Goal: Information Seeking & Learning: Learn about a topic

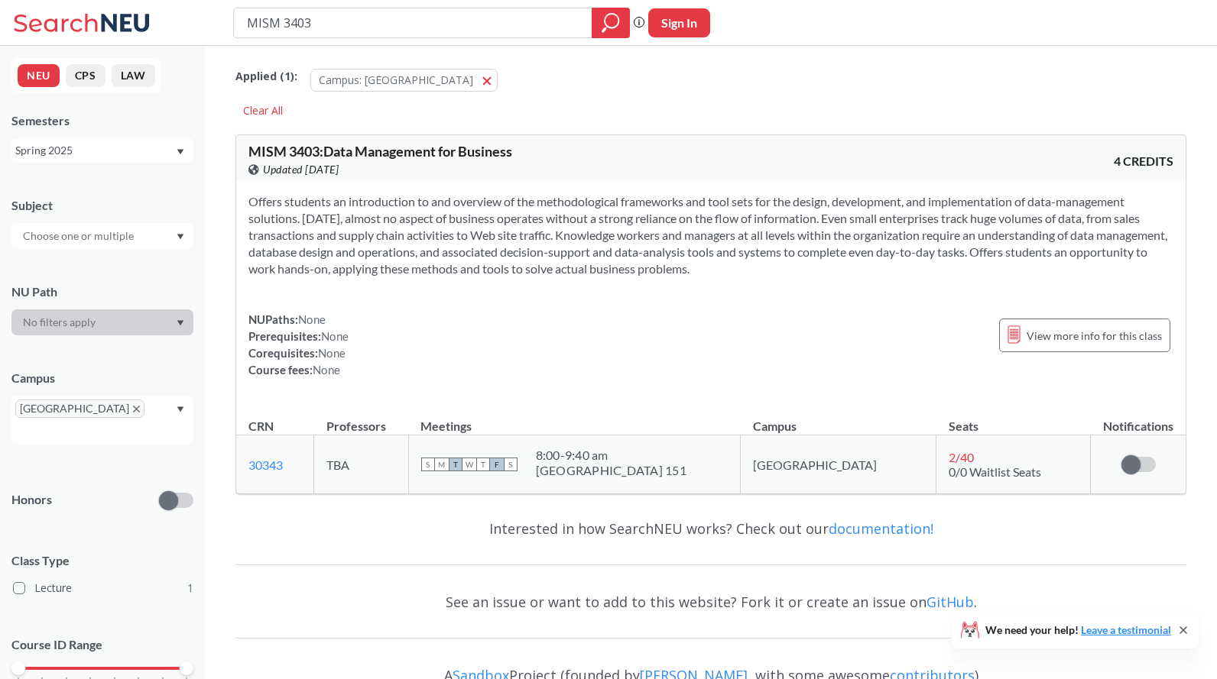
click at [197, 23] on div "MISM 3403 Phrase search guarantees the exact search appears in the results. Ex.…" at bounding box center [608, 23] width 1217 height 46
type input "FINA"
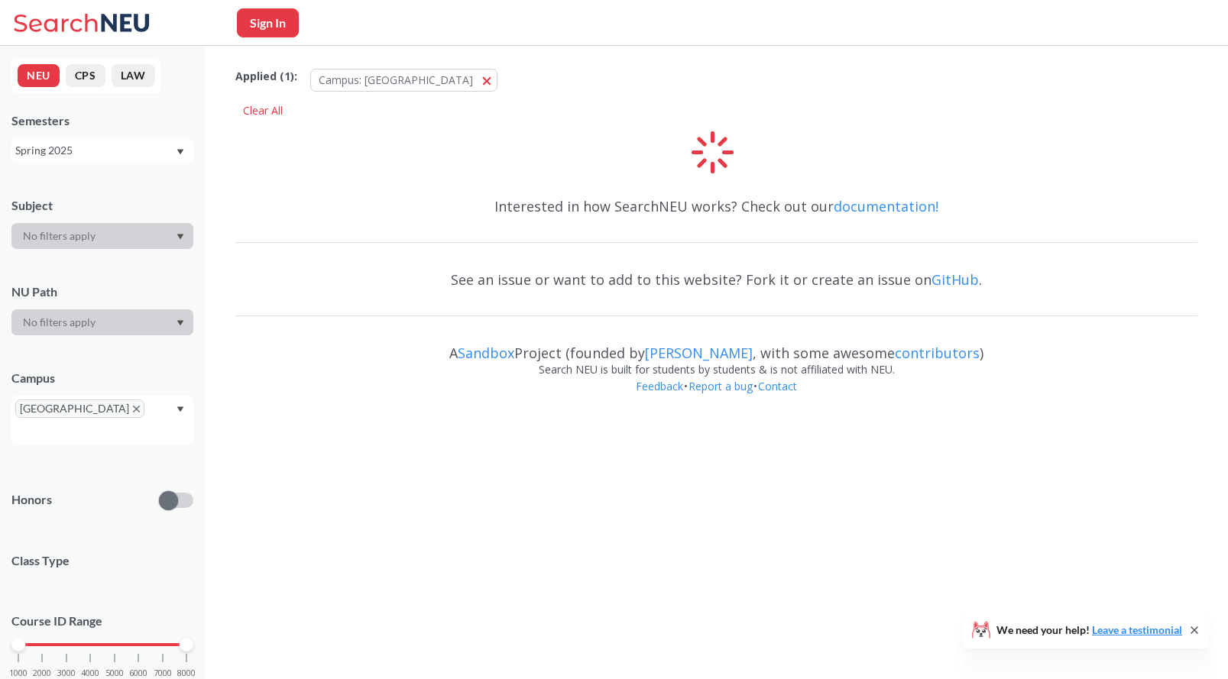
click at [337, 232] on div "Interested in how SearchNEU works? Check out our documentation! See an issue or…" at bounding box center [716, 301] width 962 height 234
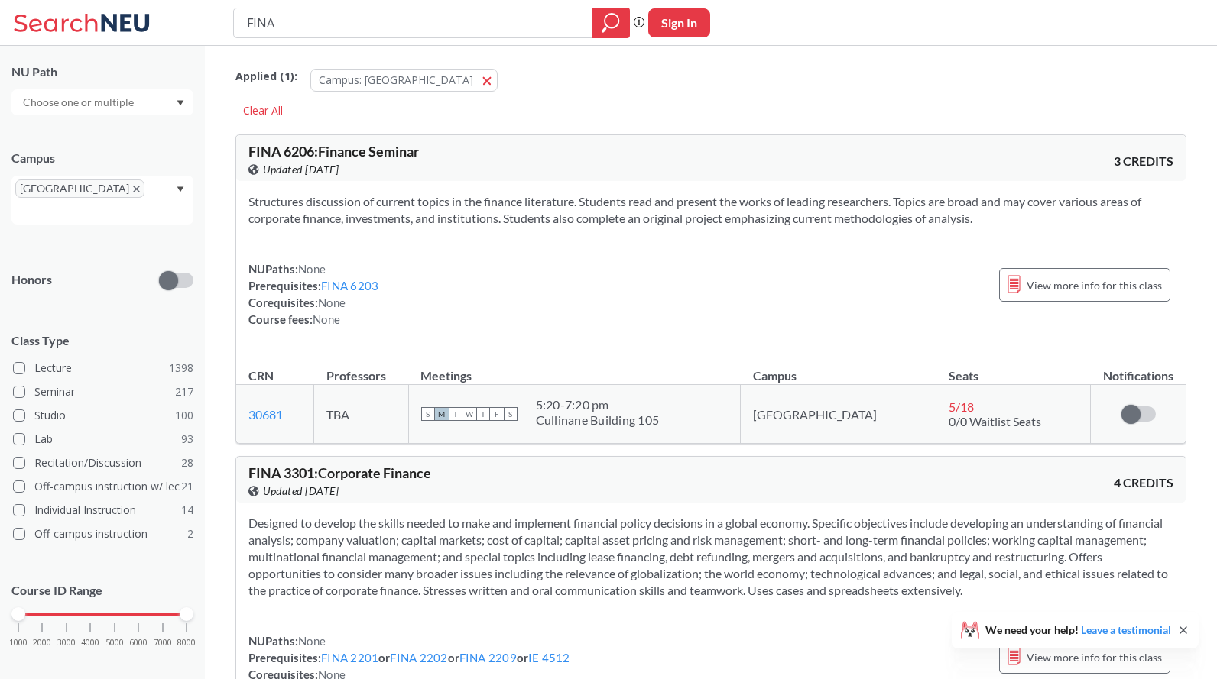
drag, startPoint x: 124, startPoint y: 604, endPoint x: 202, endPoint y: 604, distance: 77.9
click at [125, 609] on div "1000 2000 3000 4000 5000 6000 7000 8000" at bounding box center [102, 643] width 182 height 69
drag, startPoint x: 186, startPoint y: 595, endPoint x: 108, endPoint y: 598, distance: 78.0
click at [108, 607] on div at bounding box center [115, 614] width 14 height 14
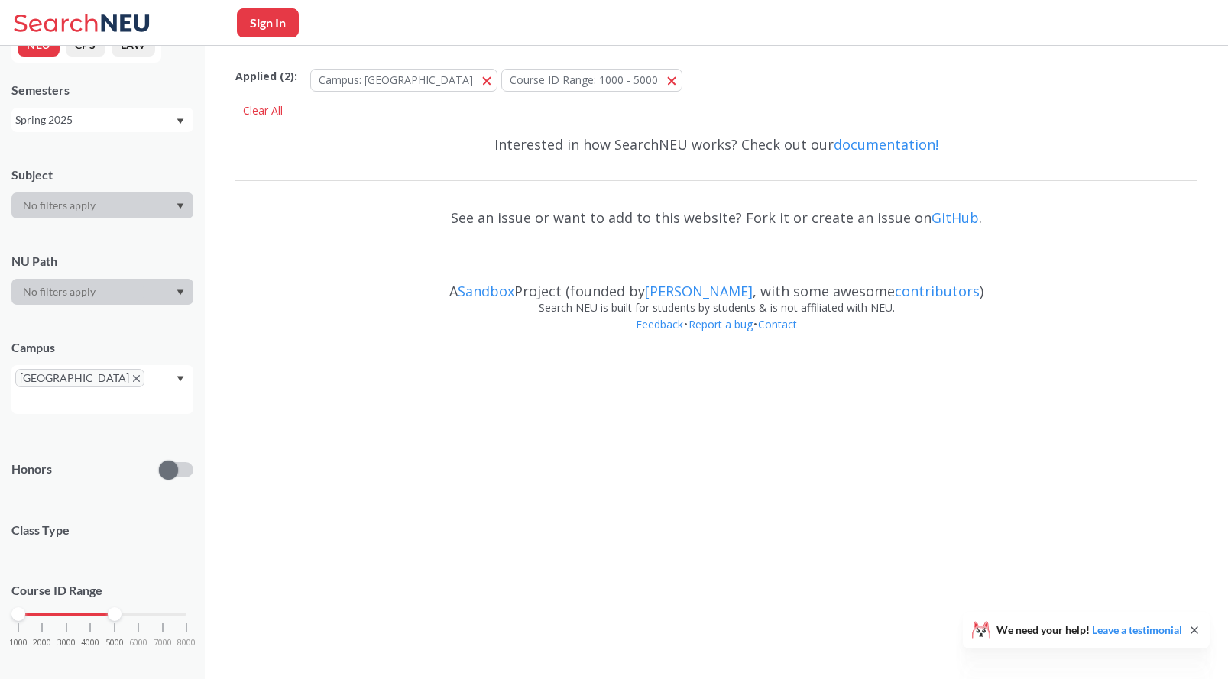
scroll to position [220, 0]
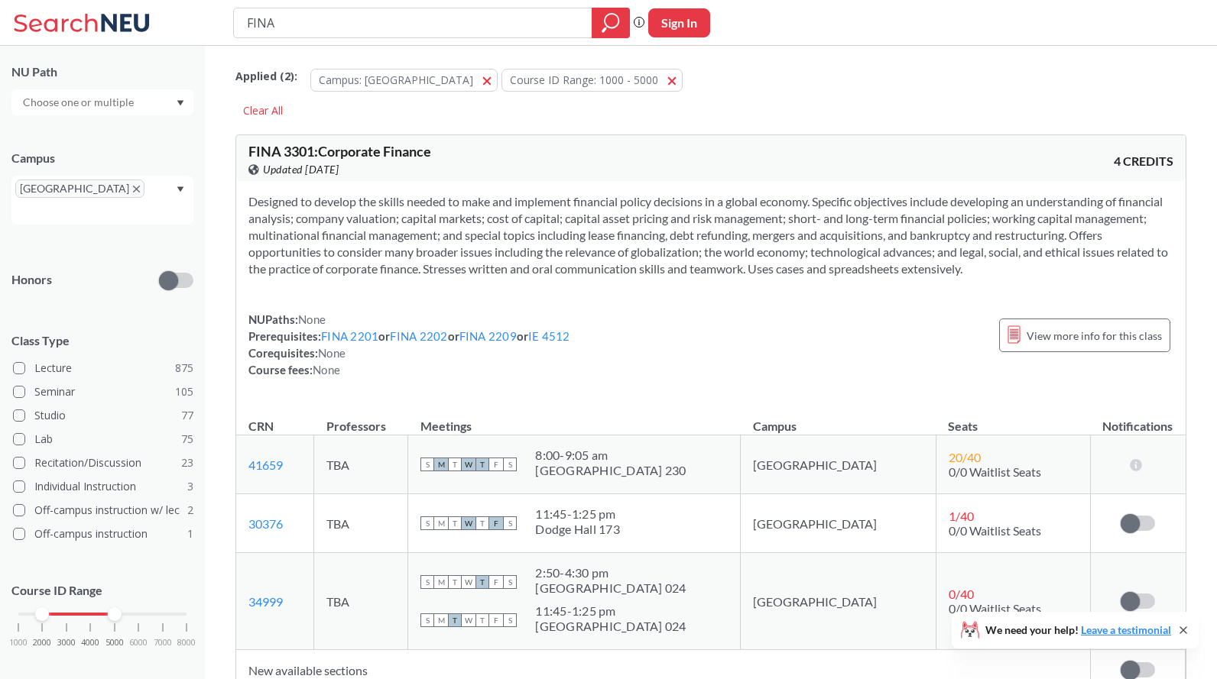
drag, startPoint x: 18, startPoint y: 596, endPoint x: 147, endPoint y: 605, distance: 129.5
click at [31, 609] on div "1000 2000 3000 4000 5000 6000 7000 8000" at bounding box center [102, 614] width 168 height 11
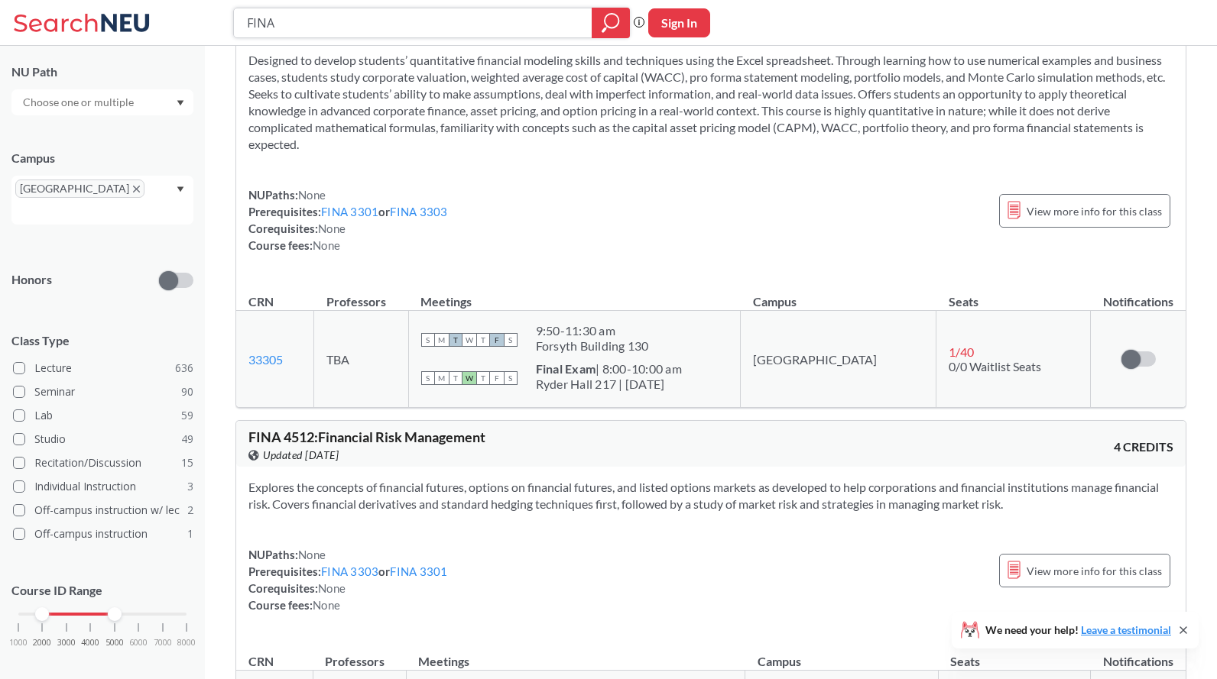
scroll to position [2283, 0]
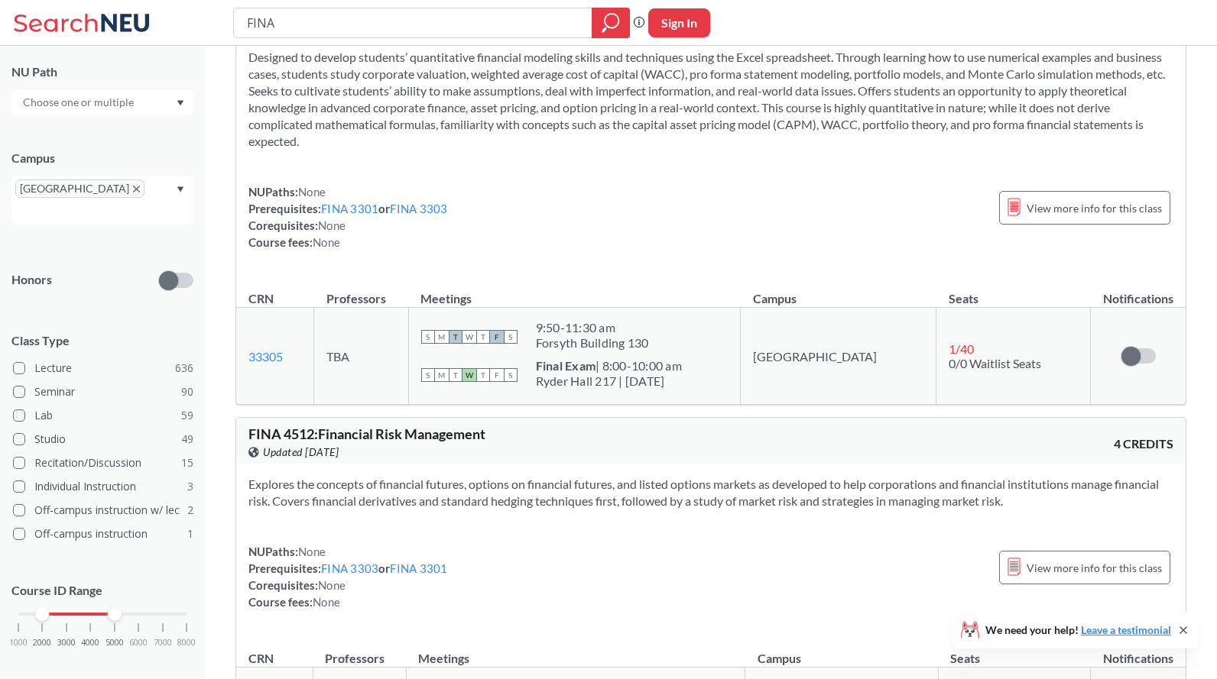
click at [426, 268] on div "Designed to develop students’ quantitative financial modeling skills and techni…" at bounding box center [710, 156] width 949 height 238
click at [425, 267] on div "Designed to develop students’ quantitative financial modeling skills and techni…" at bounding box center [710, 156] width 949 height 238
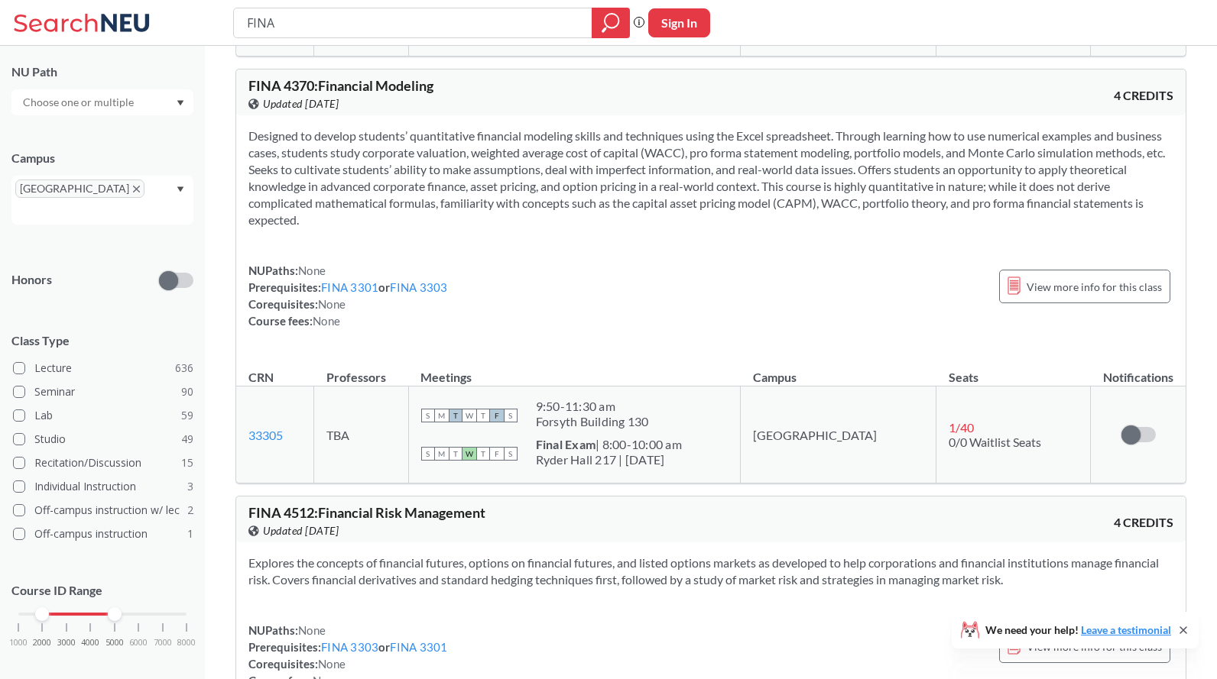
scroll to position [2188, 0]
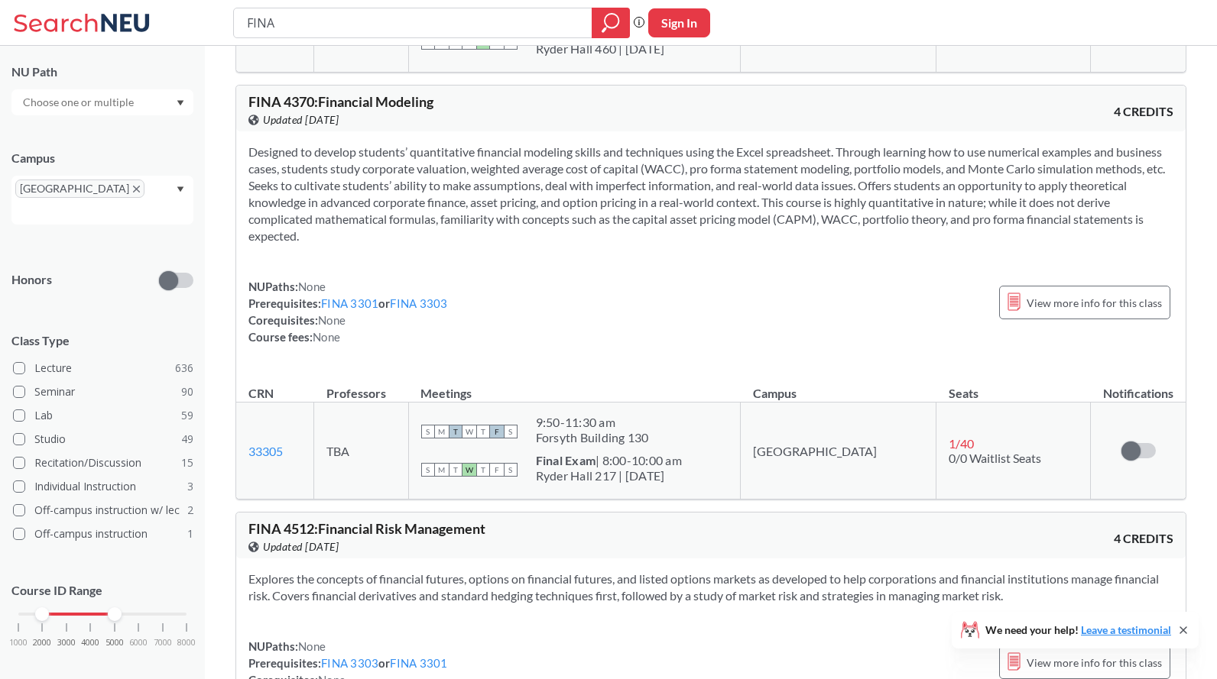
click at [425, 267] on div "Designed to develop students’ quantitative financial modeling skills and techni…" at bounding box center [710, 250] width 949 height 238
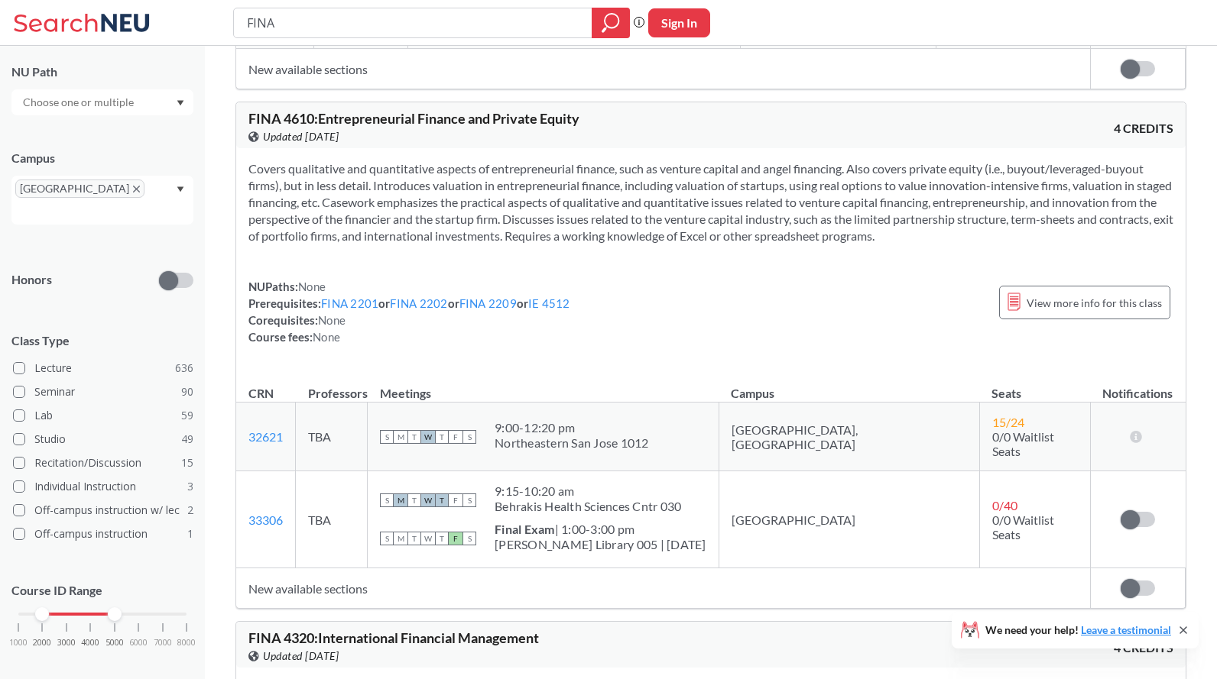
scroll to position [4045, 0]
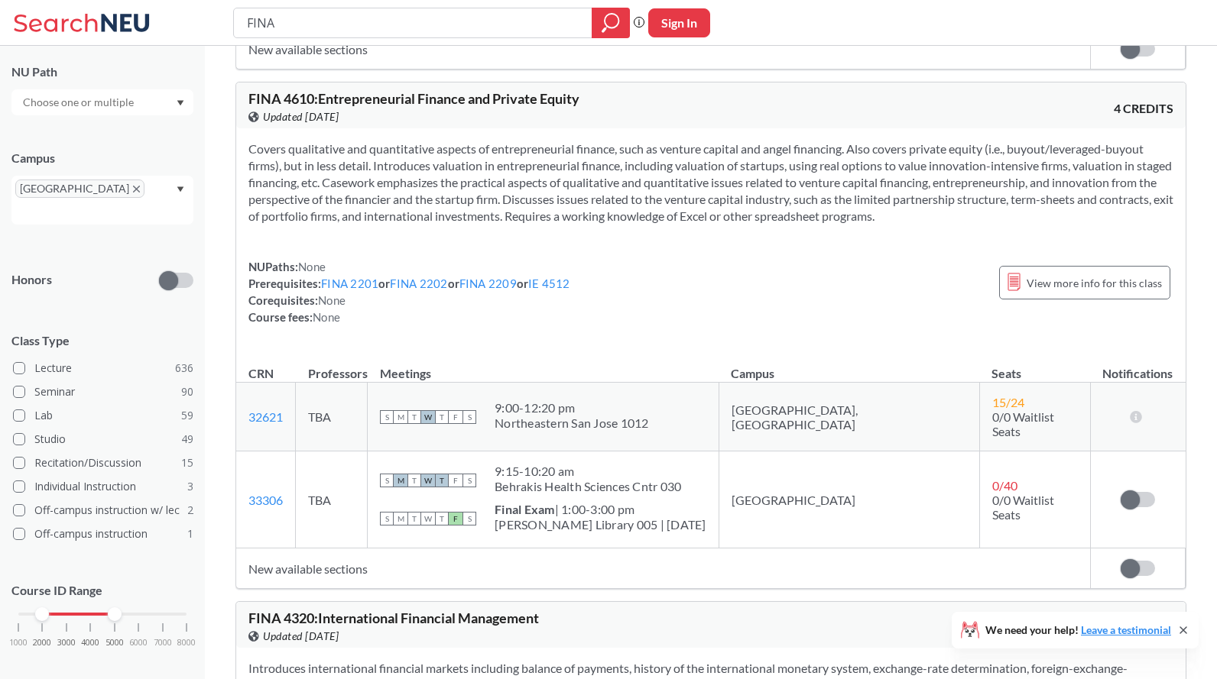
click at [410, 264] on div "NUPaths: None Prerequisites: FINA 2201 or FINA 2202 or FINA 2209 or IE 4512 Cor…" at bounding box center [409, 291] width 322 height 67
click at [575, 373] on th "Meetings" at bounding box center [544, 366] width 352 height 33
click at [575, 372] on th "Meetings" at bounding box center [544, 366] width 352 height 33
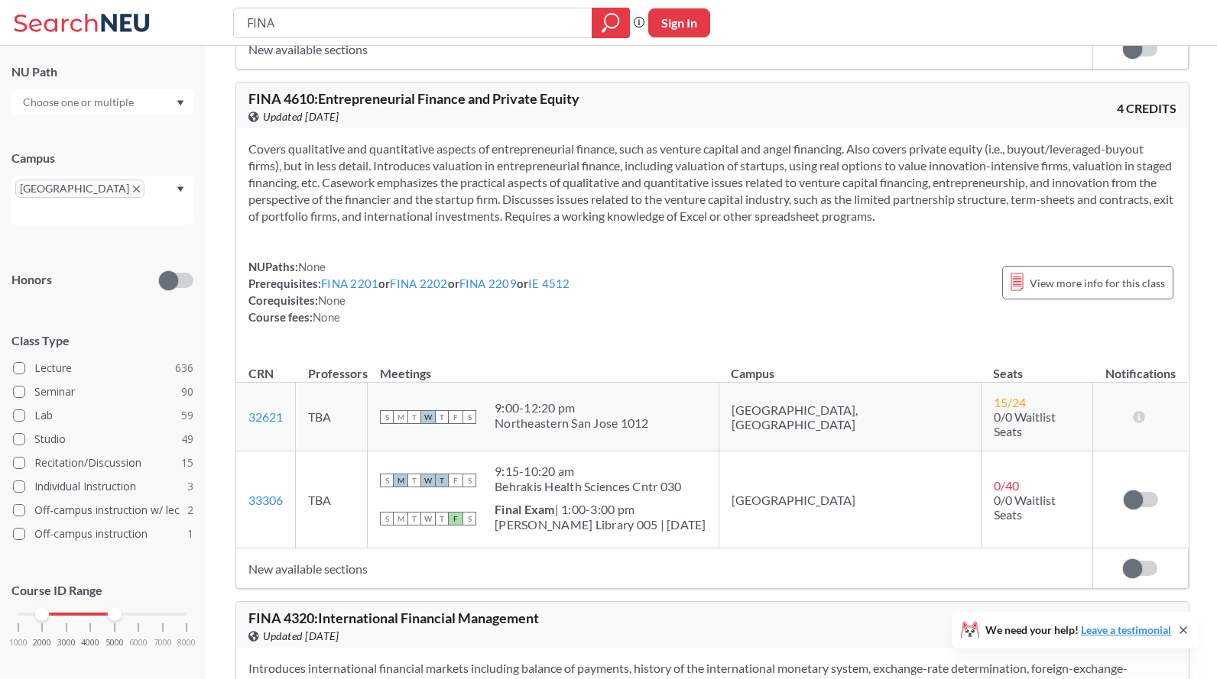
drag, startPoint x: 546, startPoint y: 254, endPoint x: 533, endPoint y: 247, distance: 14.0
click at [534, 248] on div "Covers qualitative and quantitative aspects of entrepreneurial finance, such as…" at bounding box center [712, 239] width 952 height 222
drag, startPoint x: 628, startPoint y: 390, endPoint x: 620, endPoint y: 368, distance: 23.4
click at [622, 376] on table "CRN Professors Meetings Campus Seats Notifications 32621 View this section on B…" at bounding box center [712, 469] width 952 height 238
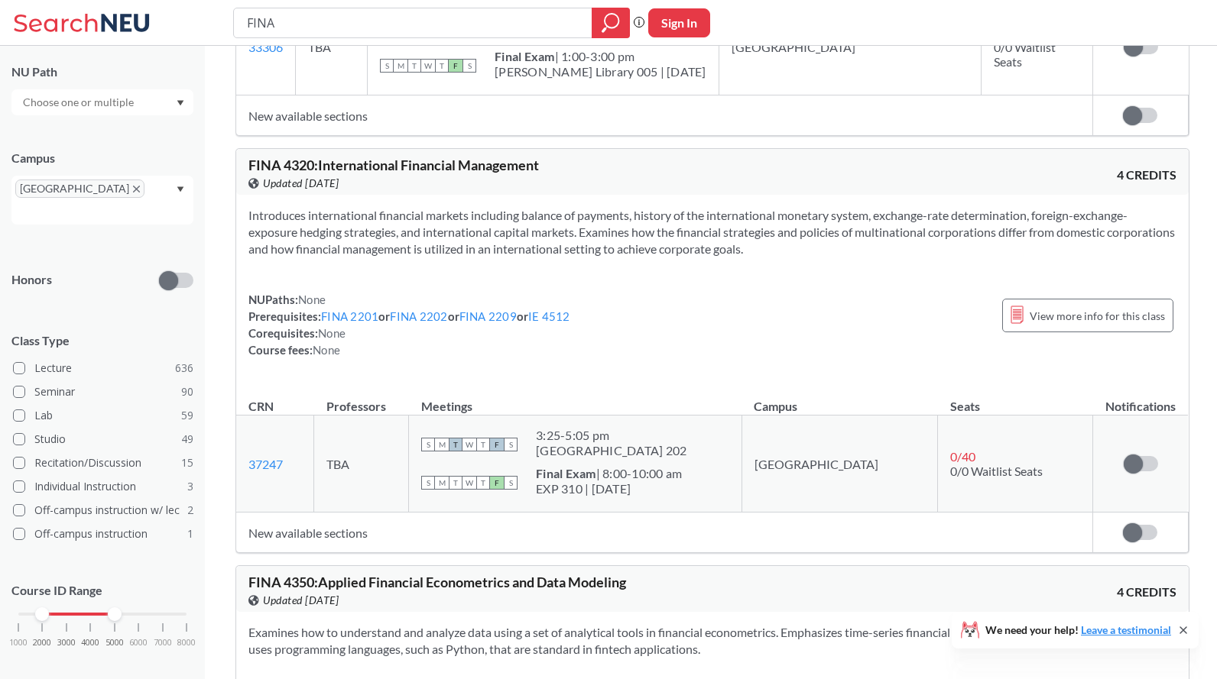
scroll to position [4502, 0]
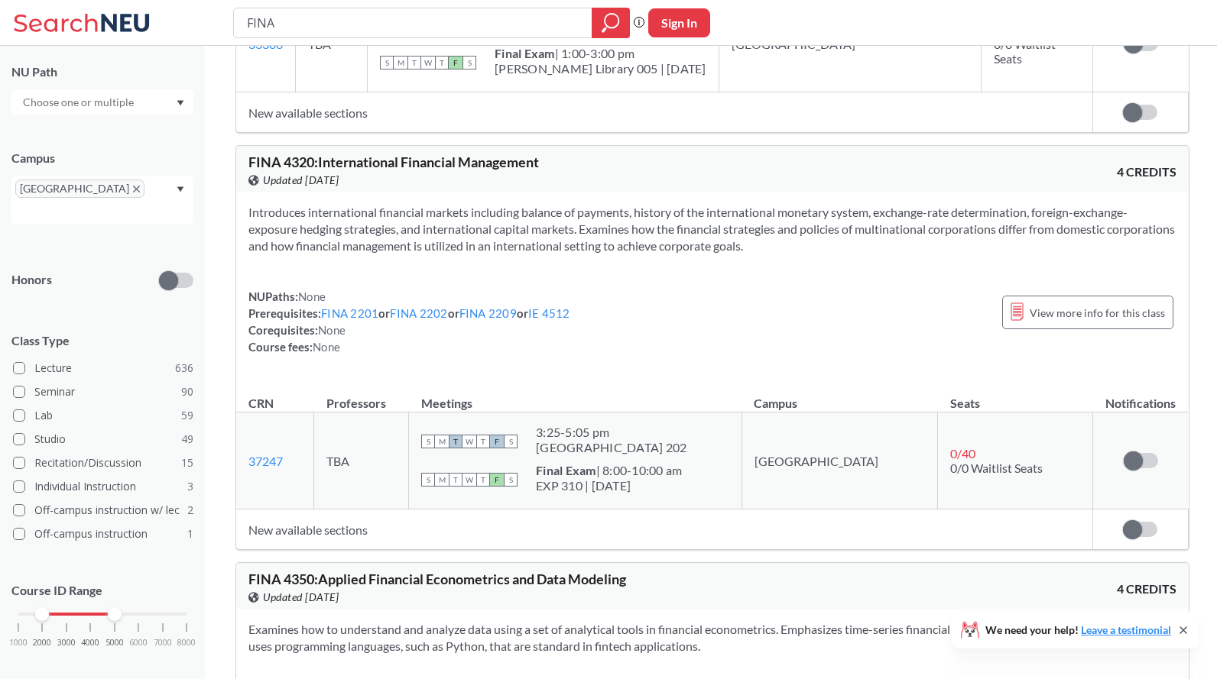
click at [637, 311] on div "NUPaths: None Prerequisites: FINA 2201 or FINA 2202 or FINA 2209 or IE 4512 Cor…" at bounding box center [712, 321] width 928 height 67
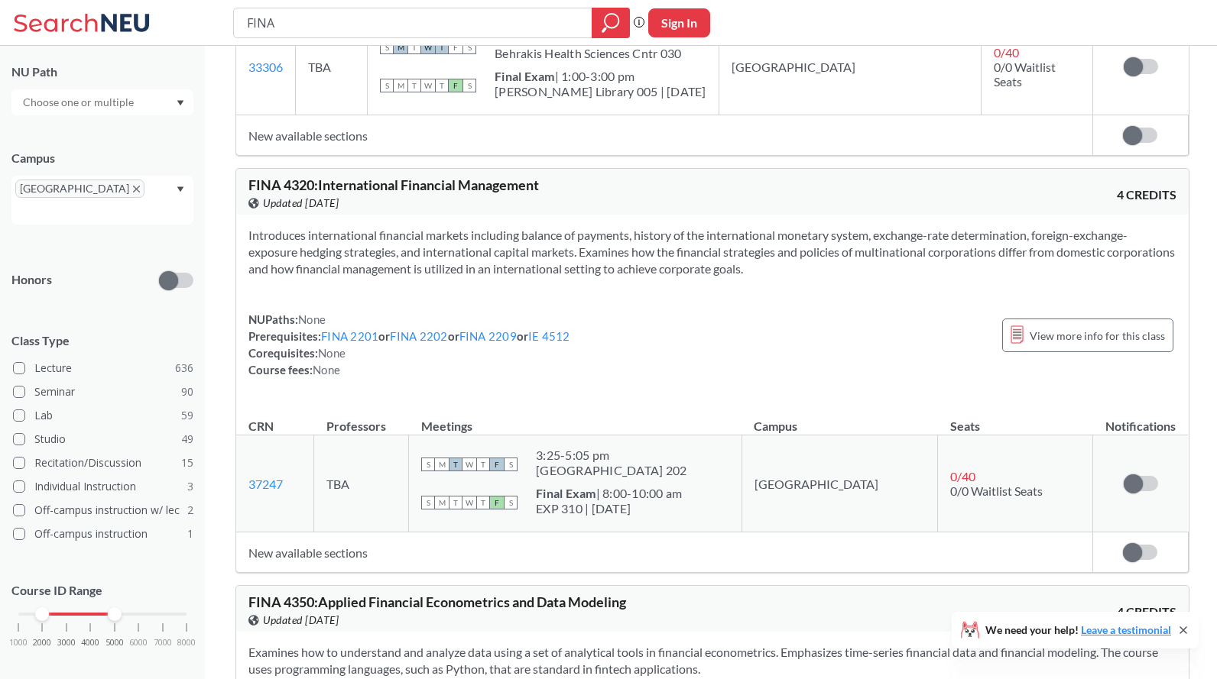
scroll to position [4478, 0]
click at [669, 300] on div "Introduces international financial markets including balance of payments, histo…" at bounding box center [712, 309] width 952 height 188
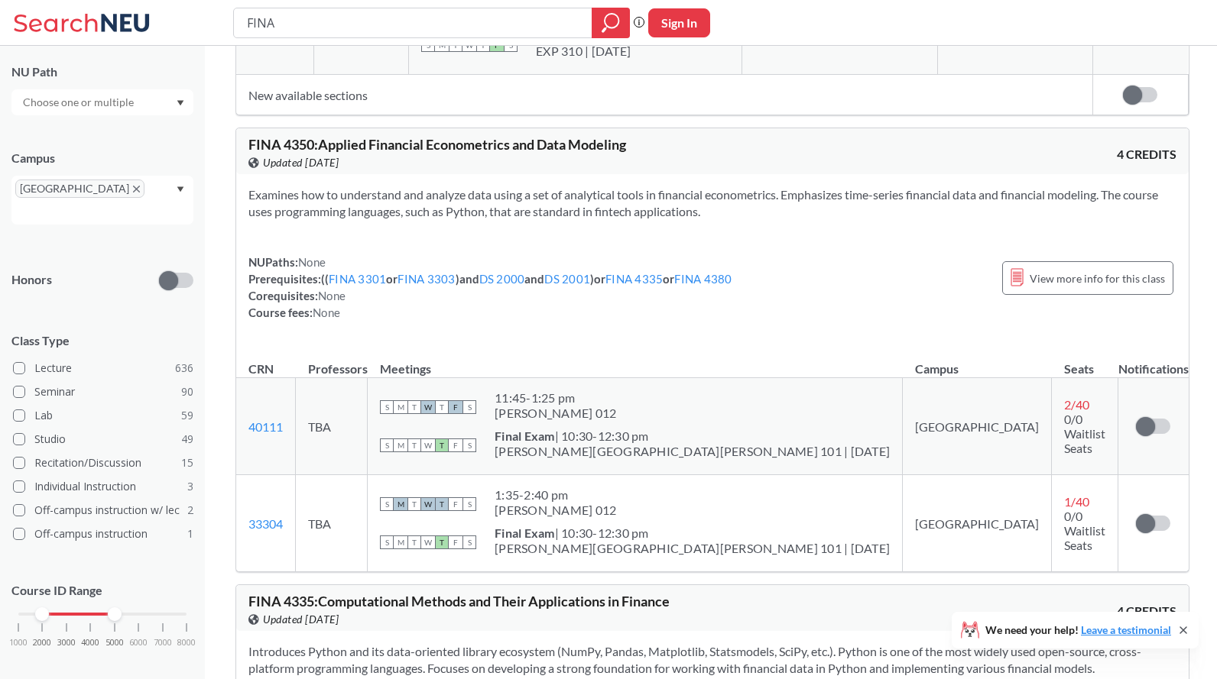
scroll to position [4937, 0]
click at [663, 311] on div "Examines how to understand and analyze data using a set of analytical tools in …" at bounding box center [712, 258] width 952 height 171
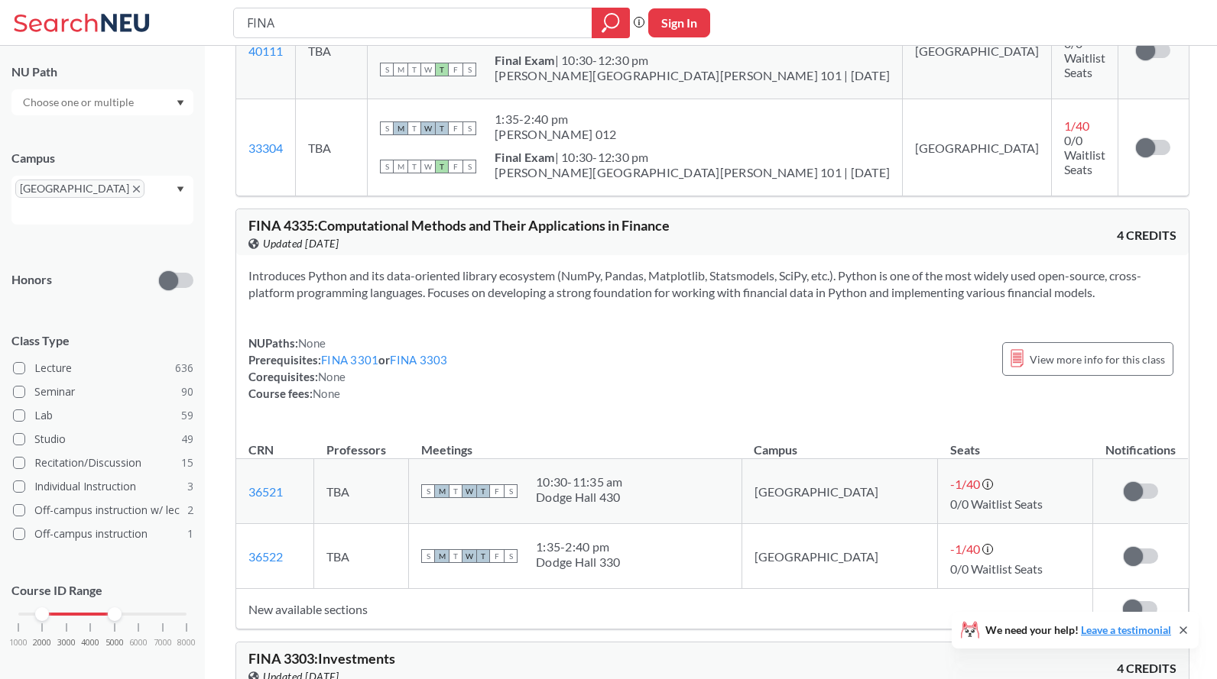
click at [663, 311] on div "Introduces Python and its data-oriented library ecosystem (NumPy, Pandas, Matpl…" at bounding box center [712, 340] width 952 height 171
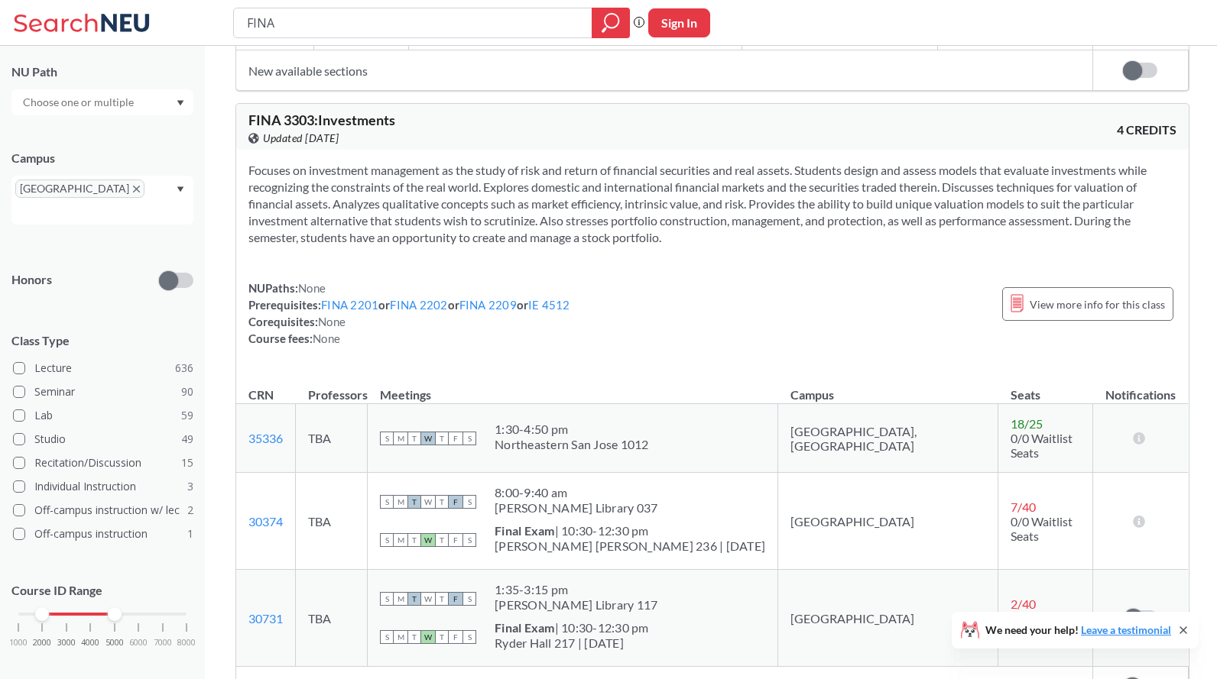
scroll to position [5852, 0]
click at [658, 279] on div "NUPaths: None Prerequisites: FINA 2201 or FINA 2202 or FINA 2209 or IE 4512 Cor…" at bounding box center [712, 312] width 928 height 67
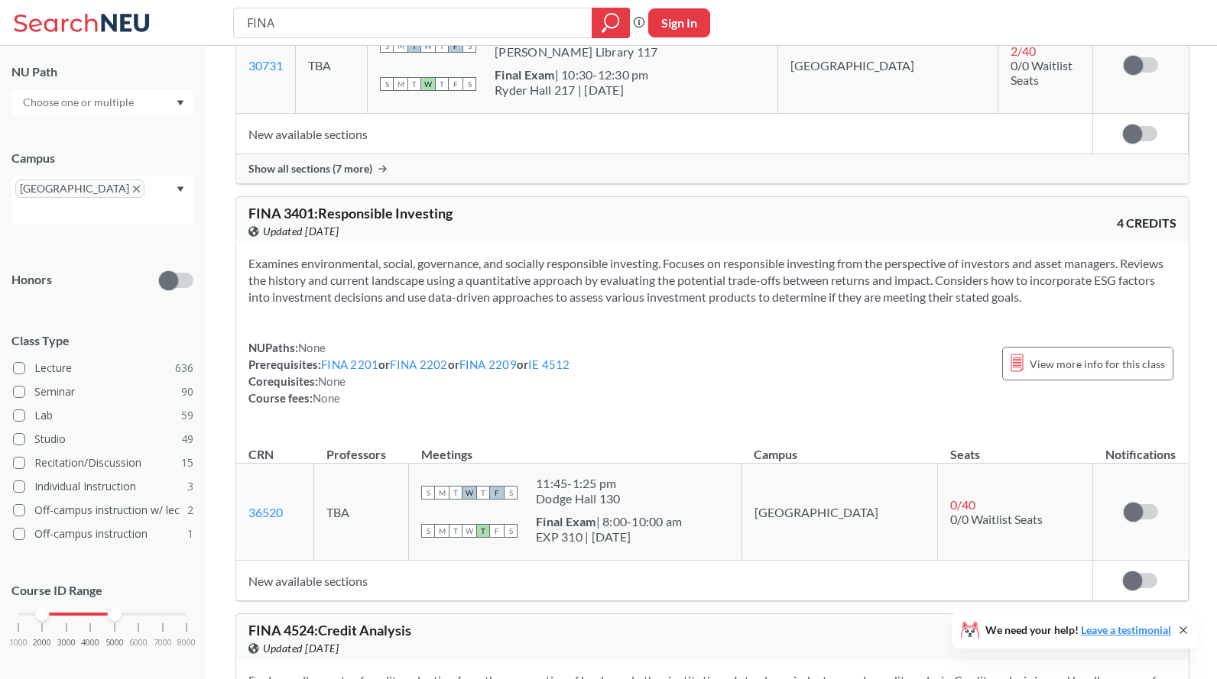
scroll to position [6462, 0]
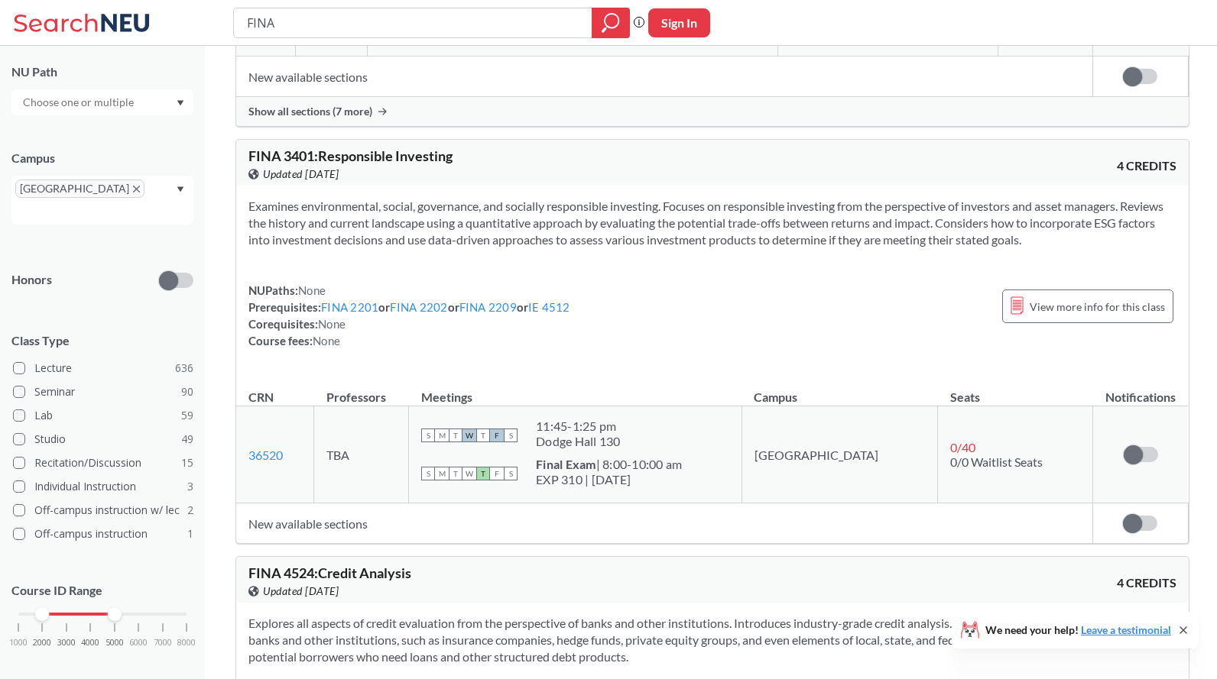
click at [673, 292] on div "NUPaths: None Prerequisites: FINA 2201 or FINA 2202 or FINA 2209 or IE 4512 Cor…" at bounding box center [712, 315] width 928 height 67
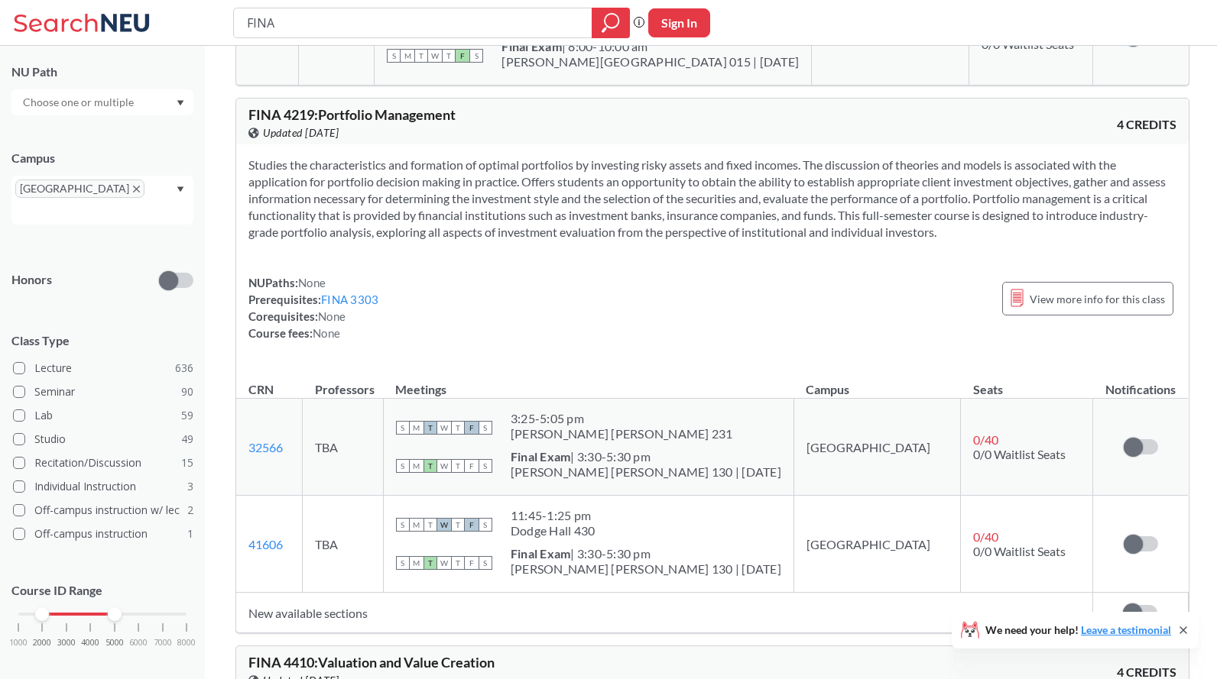
scroll to position [7294, 0]
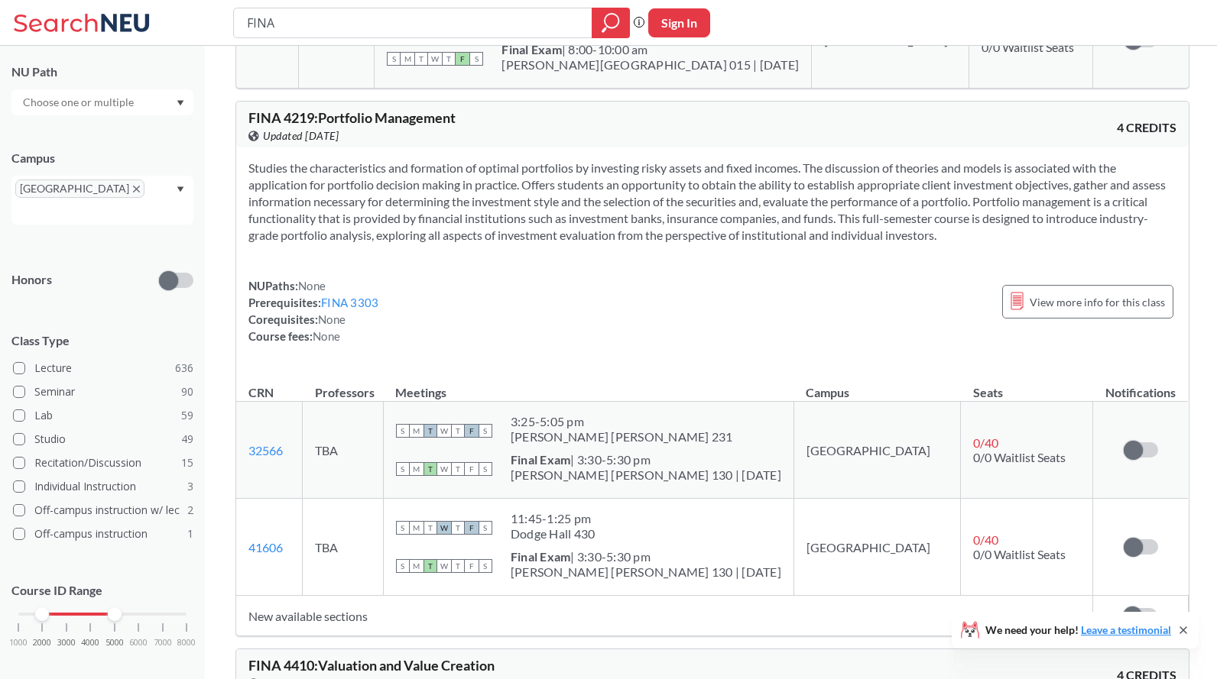
click at [644, 311] on div "NUPaths: None Prerequisites: FINA 3303 Corequisites: None Course fees: None Vie…" at bounding box center [712, 310] width 928 height 67
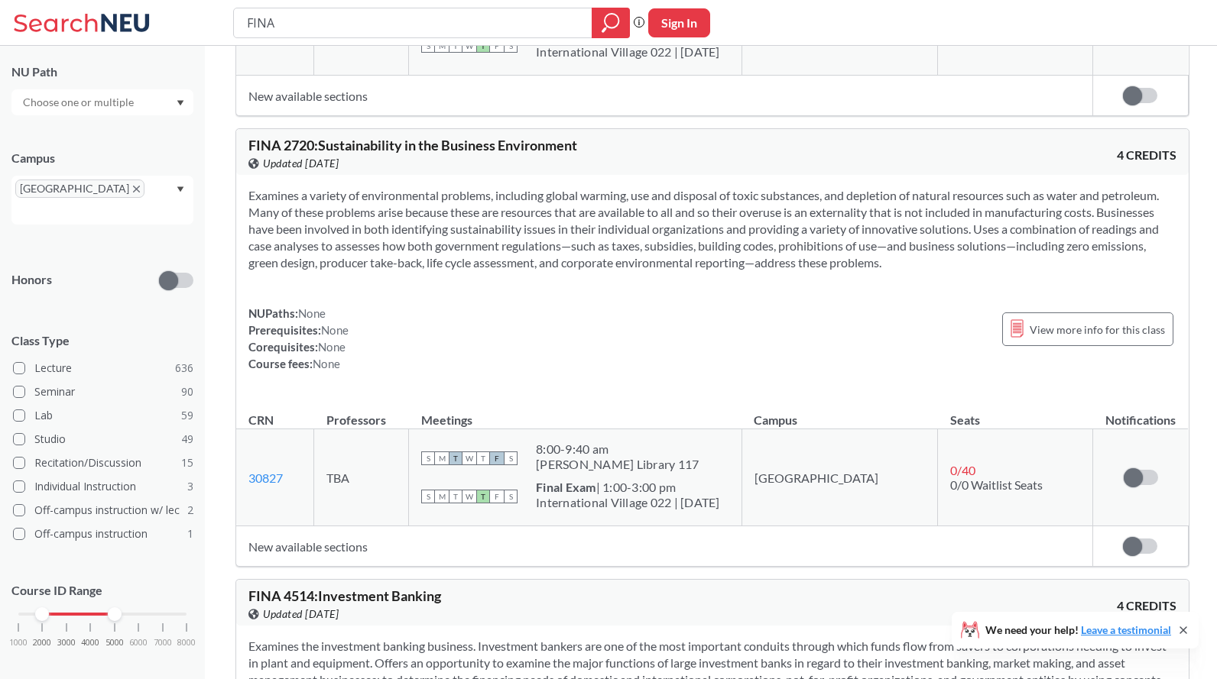
scroll to position [8261, 0]
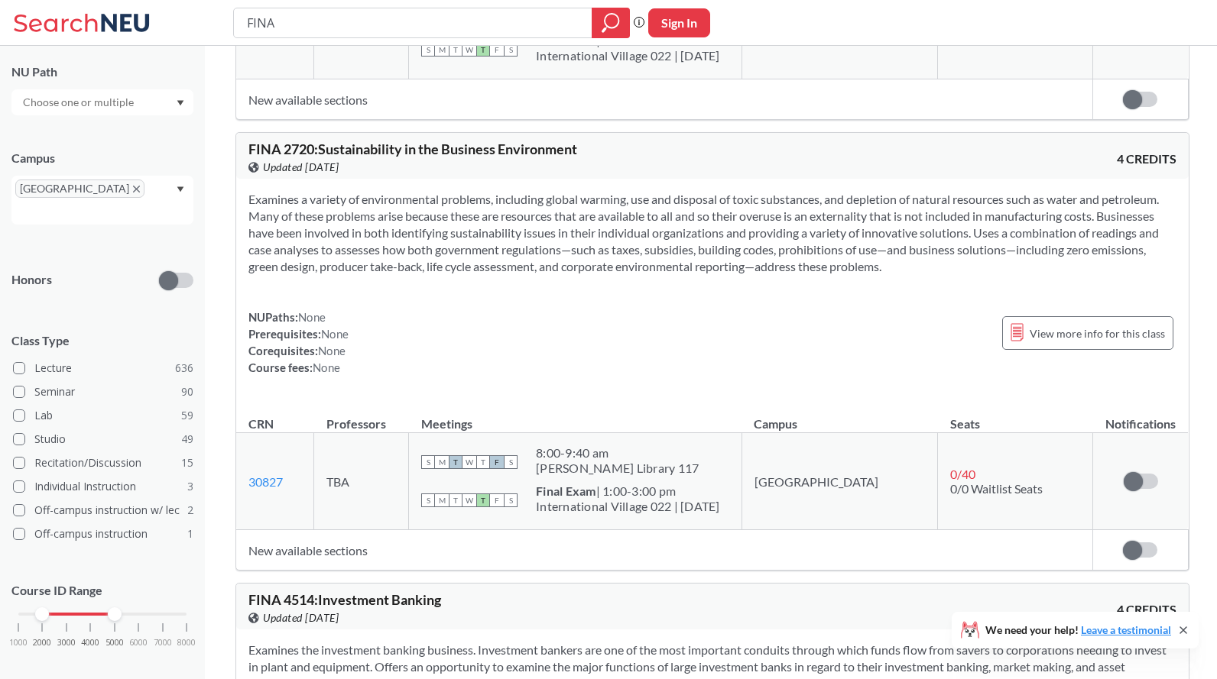
click at [640, 325] on div "NUPaths: None Prerequisites: None Corequisites: None Course fees: None View mor…" at bounding box center [712, 342] width 928 height 67
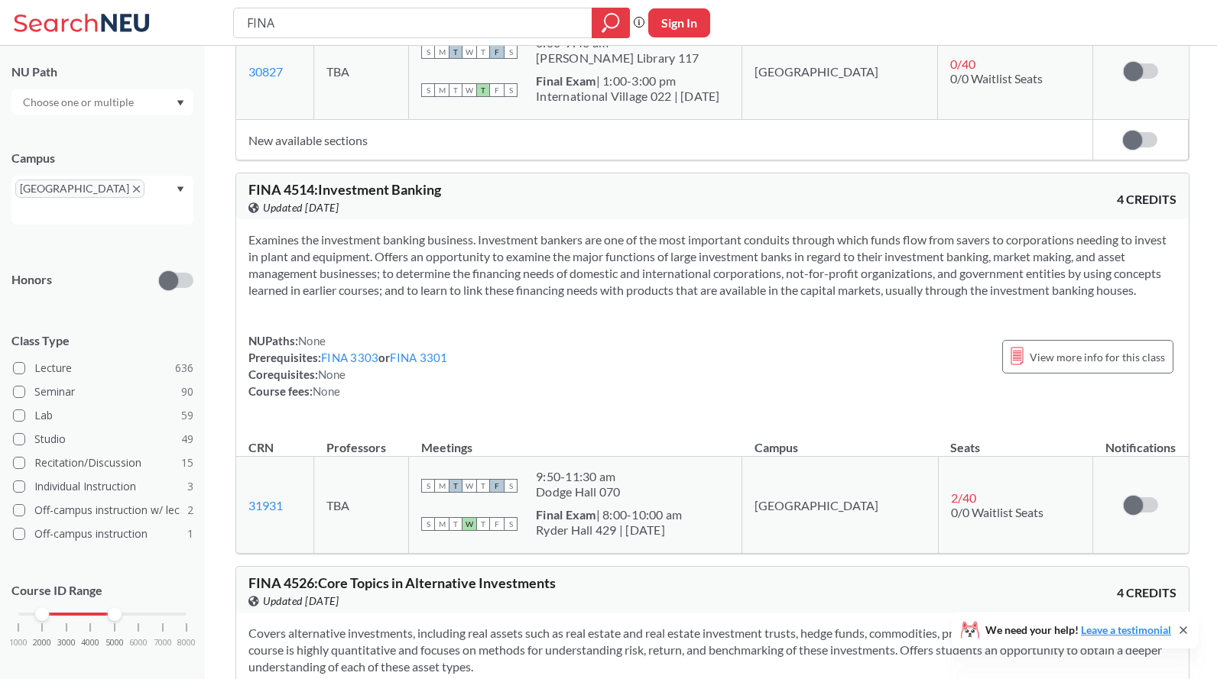
scroll to position [8674, 0]
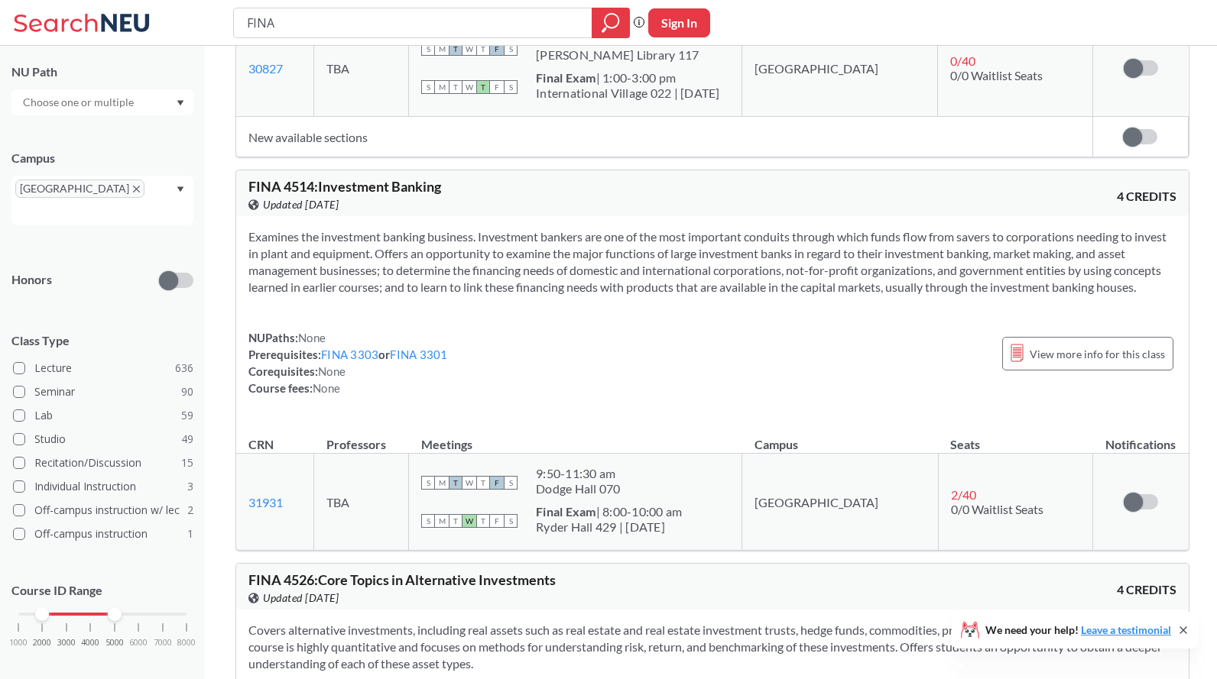
click at [626, 290] on div "Examines the investment banking business. Investment bankers are one of the mos…" at bounding box center [712, 318] width 952 height 205
click at [623, 291] on div "Examines the investment banking business. Investment bankers are one of the mos…" at bounding box center [712, 318] width 952 height 205
click at [619, 286] on div "Examines the investment banking business. Investment bankers are one of the mos…" at bounding box center [712, 318] width 952 height 205
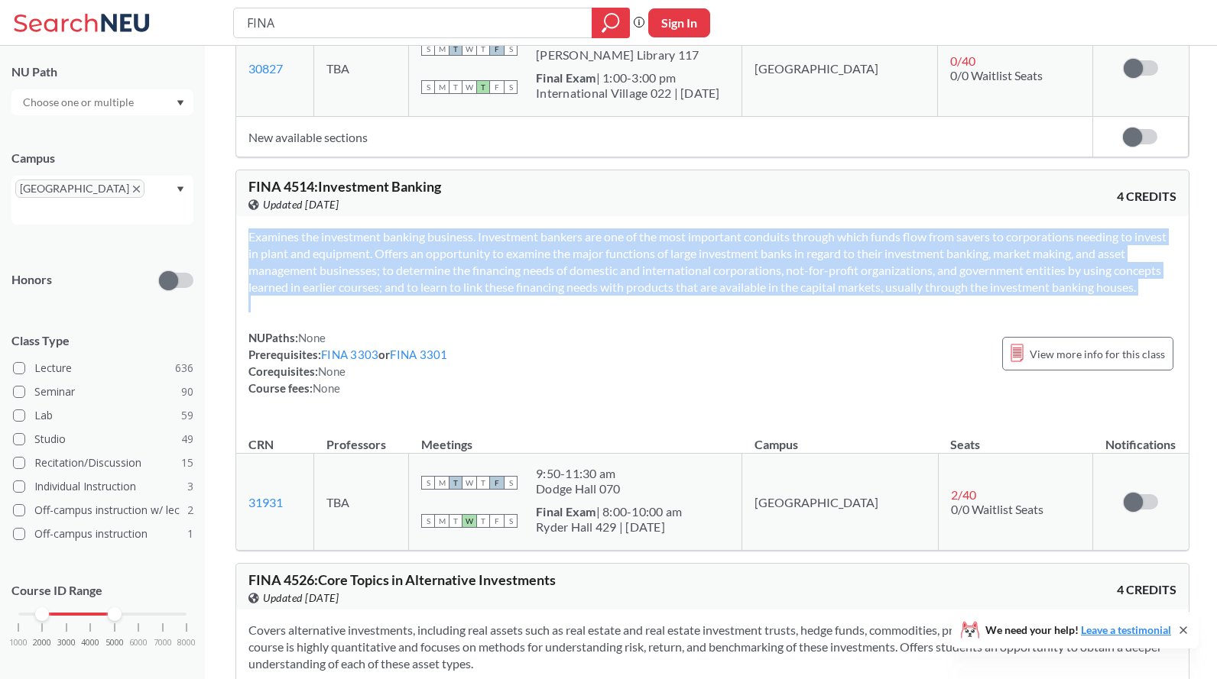
drag, startPoint x: 605, startPoint y: 293, endPoint x: 604, endPoint y: 285, distance: 7.7
click at [599, 285] on div "Examines the investment banking business. Investment bankers are one of the mos…" at bounding box center [712, 318] width 952 height 205
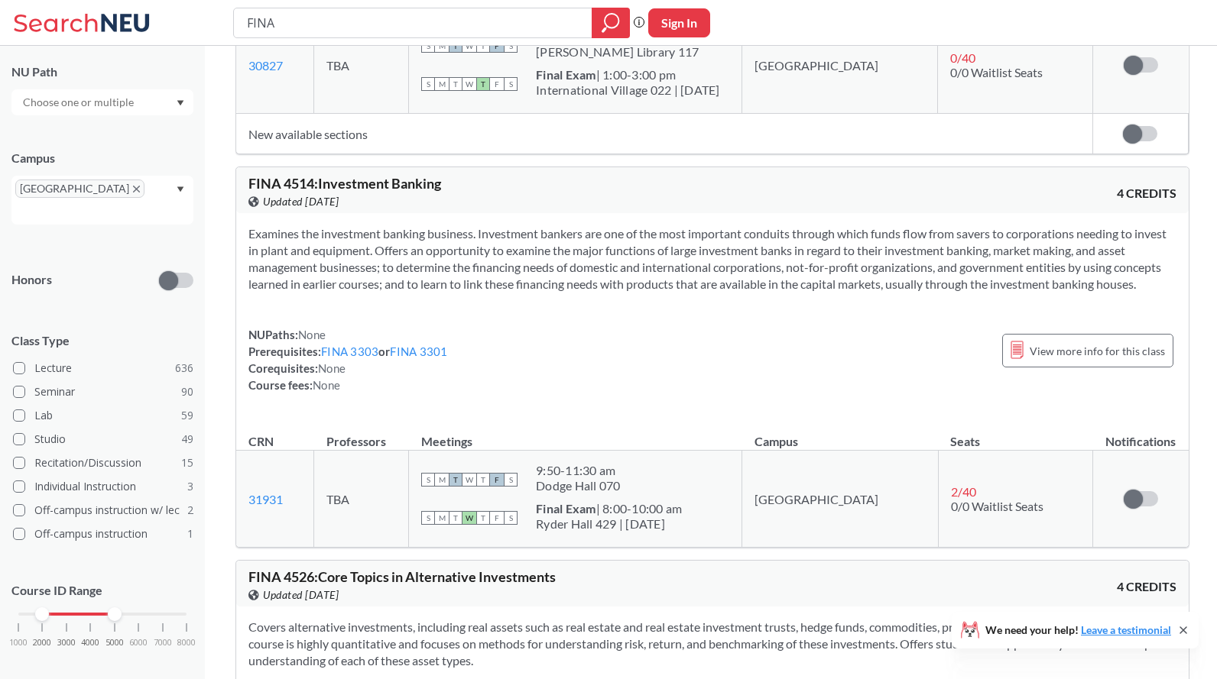
click at [610, 288] on div "Examines the investment banking business. Investment bankers are one of the mos…" at bounding box center [712, 315] width 952 height 205
click at [634, 305] on div "Examines the investment banking business. Investment bankers are one of the mos…" at bounding box center [712, 315] width 952 height 205
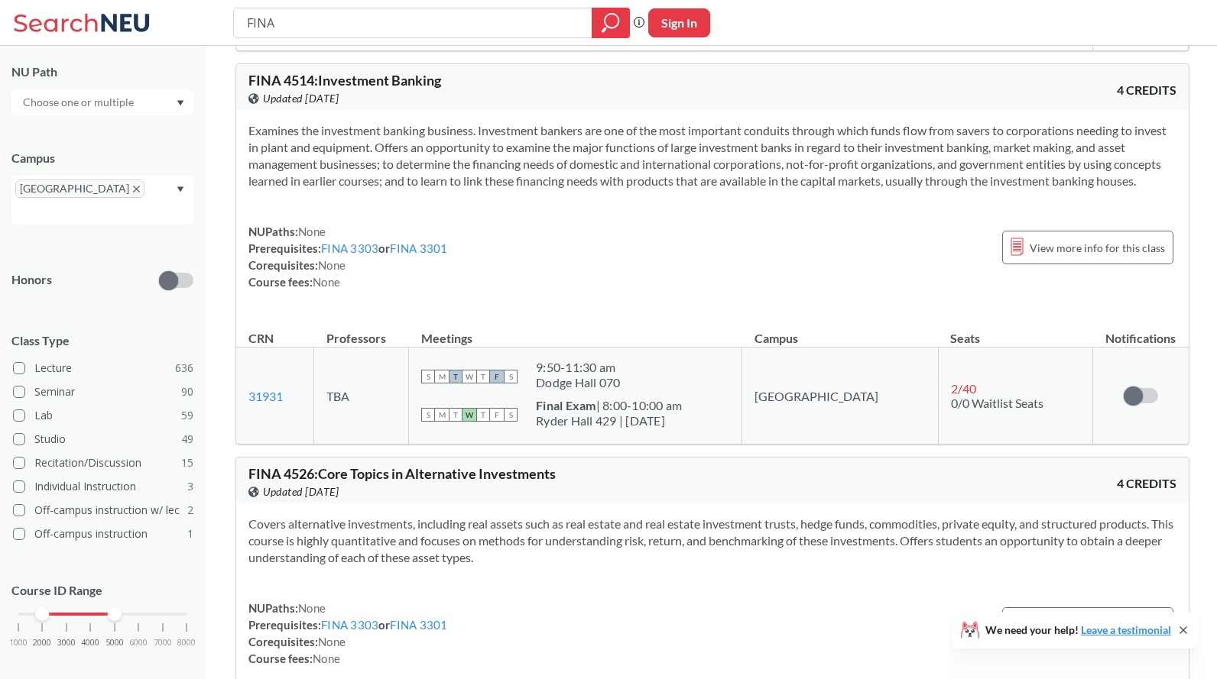
scroll to position [9034, 0]
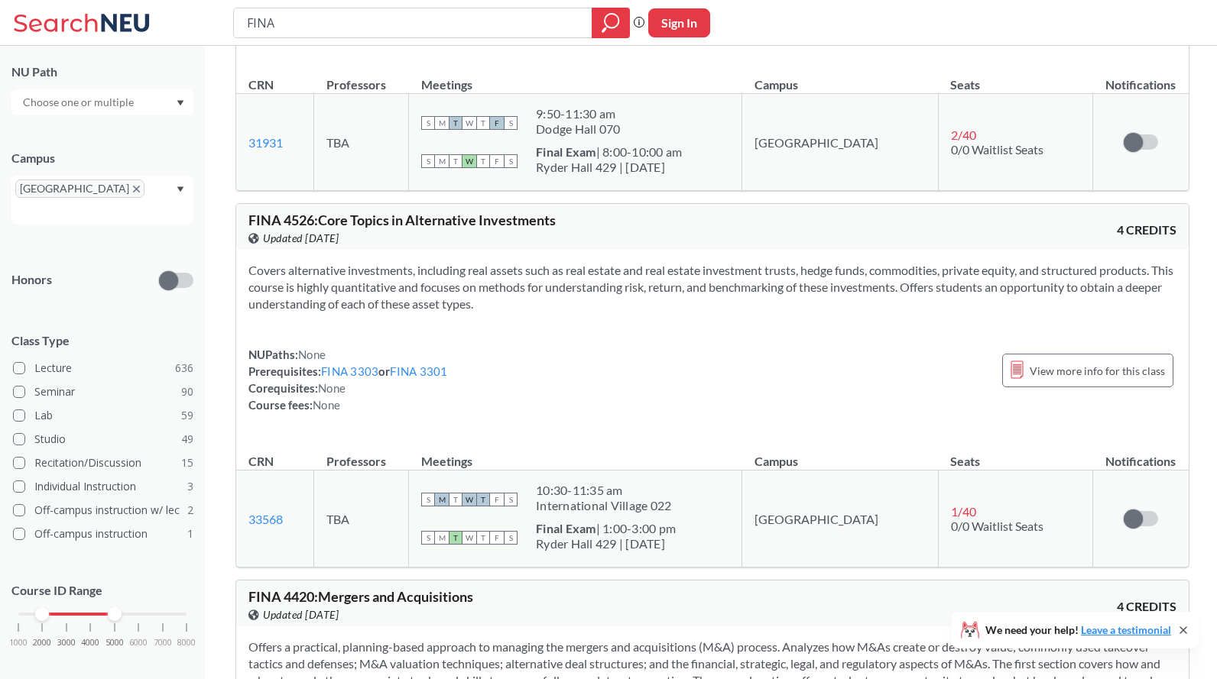
drag, startPoint x: 643, startPoint y: 300, endPoint x: 613, endPoint y: 307, distance: 31.5
click at [613, 307] on div "Covers alternative investments, including real assets such as real estate and r…" at bounding box center [712, 344] width 952 height 188
click at [614, 309] on div "Covers alternative investments, including real assets such as real estate and r…" at bounding box center [712, 344] width 952 height 188
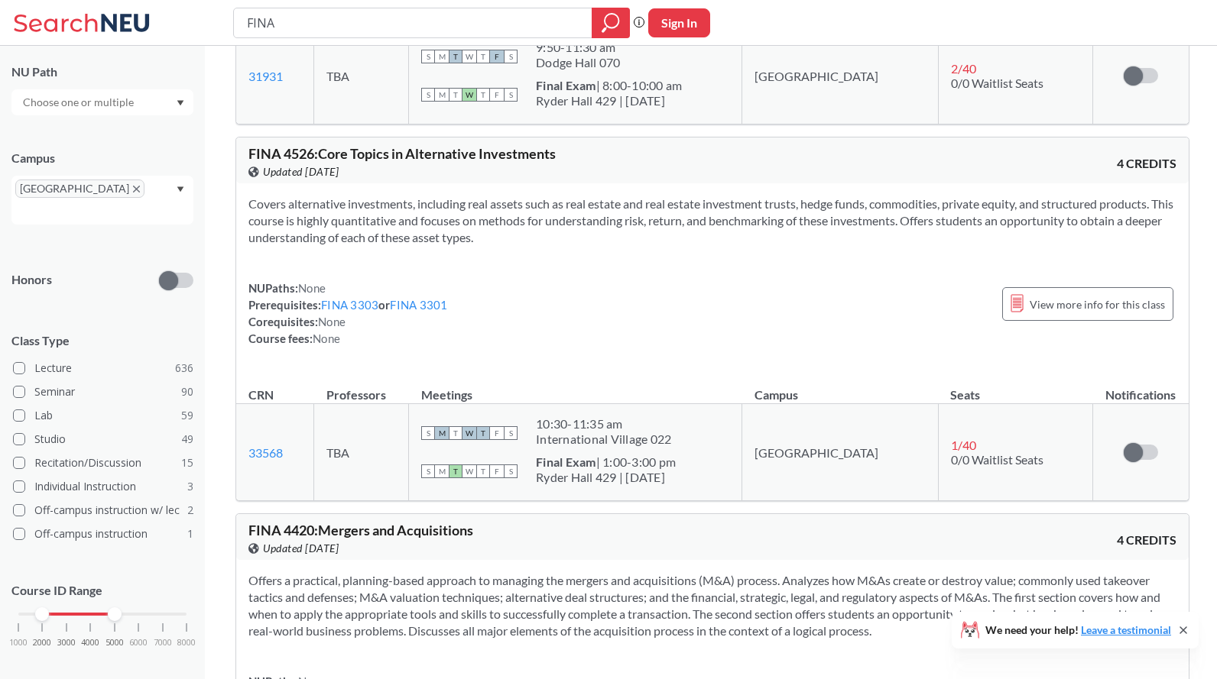
click at [507, 296] on div "NUPaths: None Prerequisites: FINA 3303 or FINA 3301 Corequisites: None Course f…" at bounding box center [712, 313] width 928 height 67
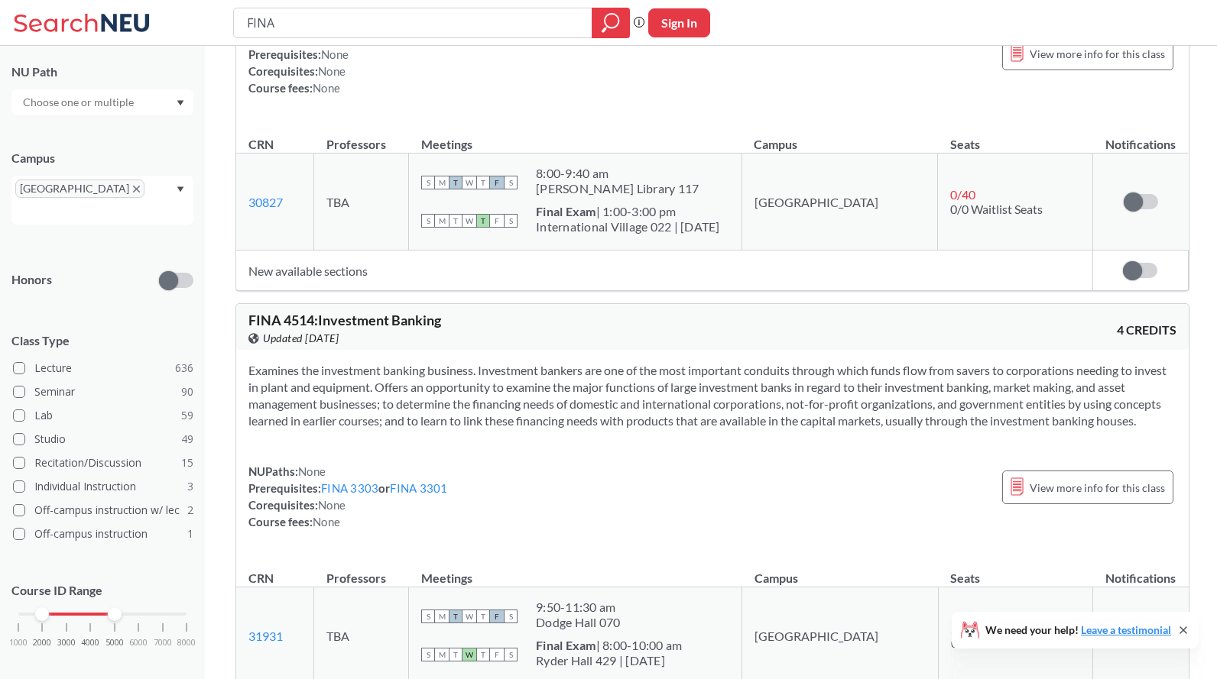
scroll to position [8455, 0]
